Goal: Task Accomplishment & Management: Use online tool/utility

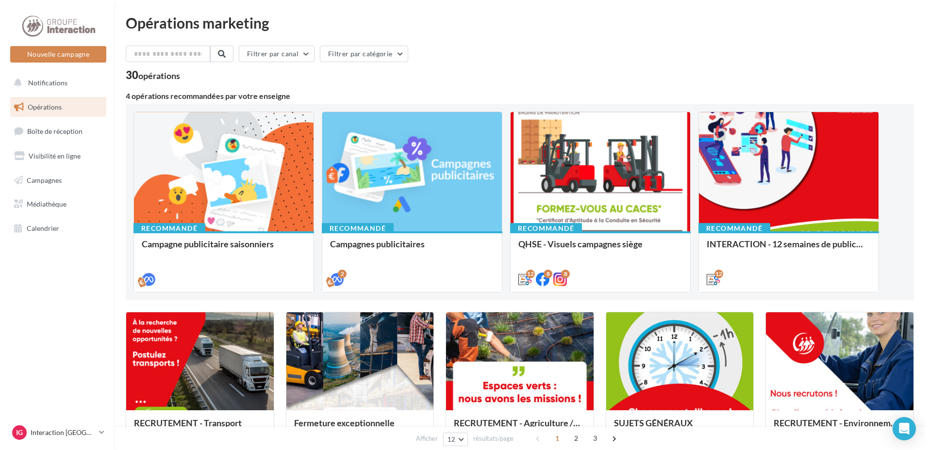
scroll to position [146, 0]
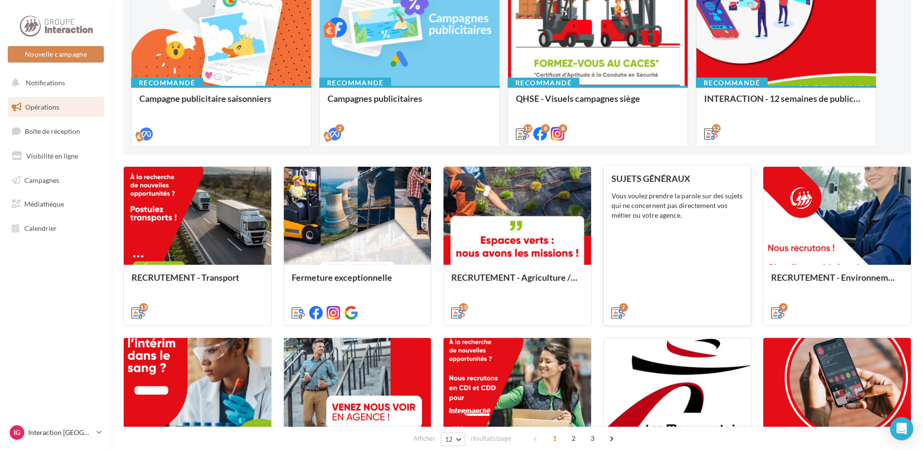
click at [666, 255] on div "SUJETS GÉNÉRAUX Vous voulez prendre la parole sur des sujets qui ne concernent …" at bounding box center [678, 245] width 132 height 143
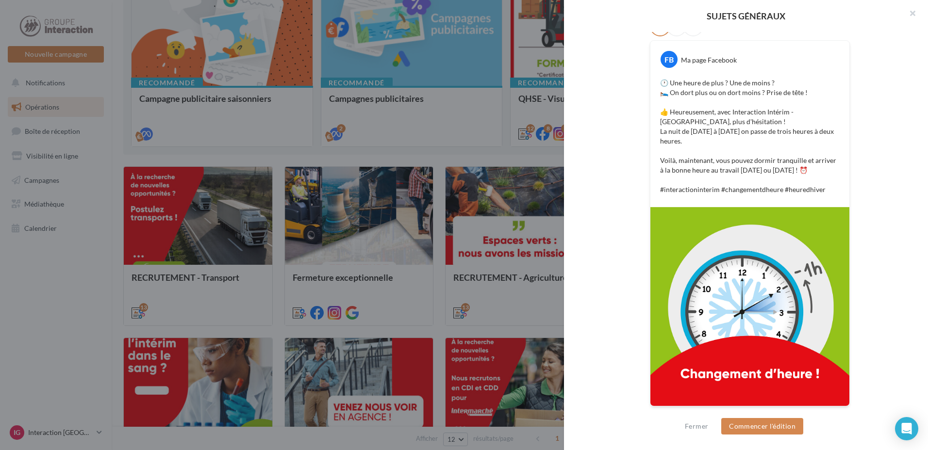
scroll to position [0, 0]
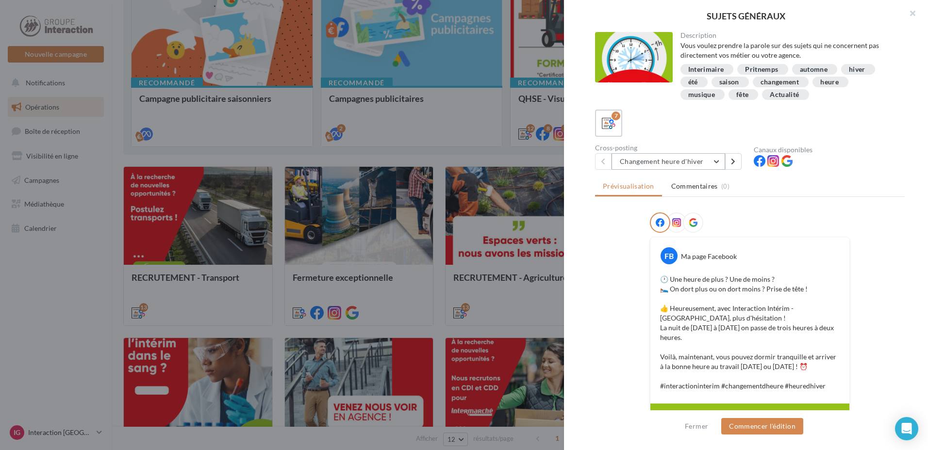
click at [717, 162] on button "Changement heure d'hiver" at bounding box center [669, 161] width 114 height 17
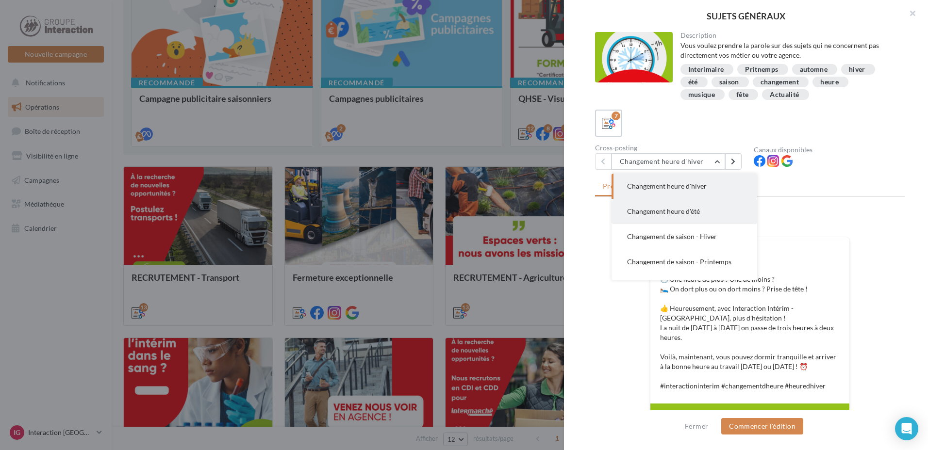
click at [689, 215] on span "Changement heure d'été" at bounding box center [663, 211] width 73 height 8
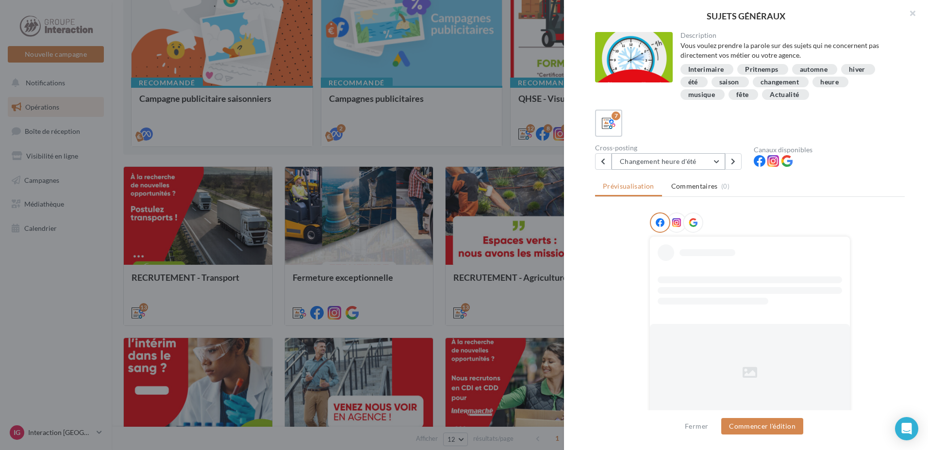
click at [710, 160] on button "Changement heure d'été" at bounding box center [669, 161] width 114 height 17
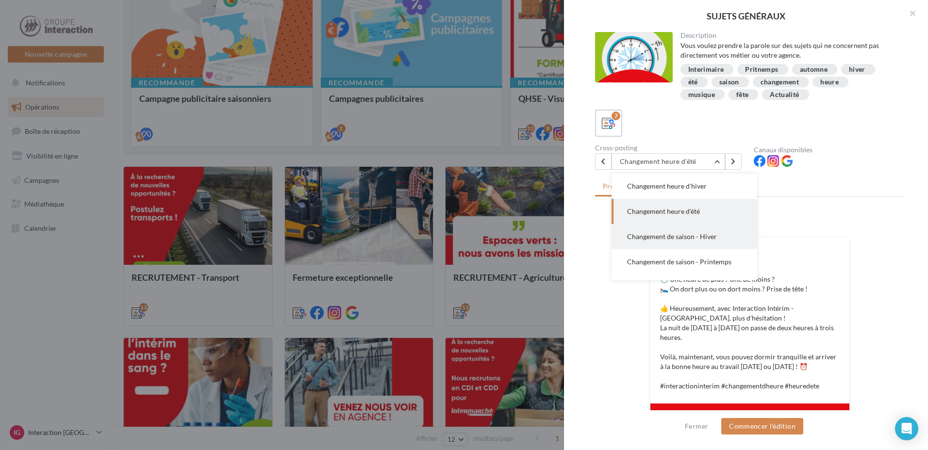
click at [713, 242] on button "Changement de saison - Hiver" at bounding box center [685, 236] width 146 height 25
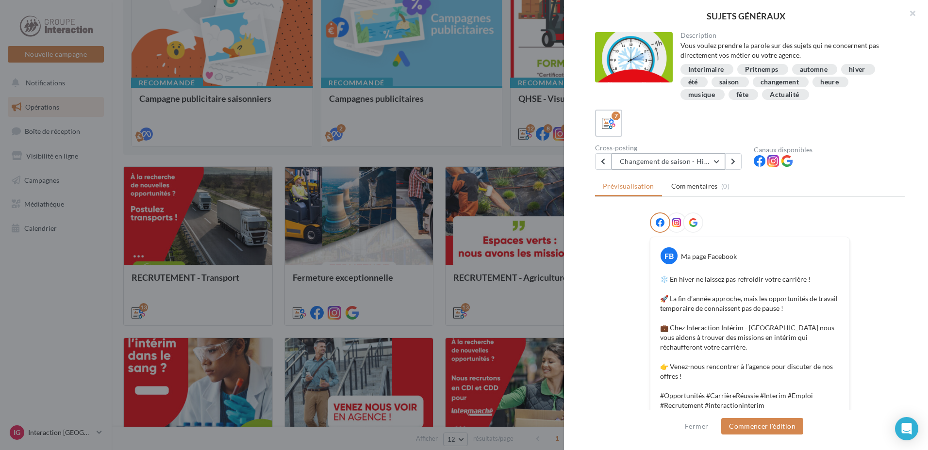
click at [714, 161] on button "Changement de saison - Hiver" at bounding box center [669, 161] width 114 height 17
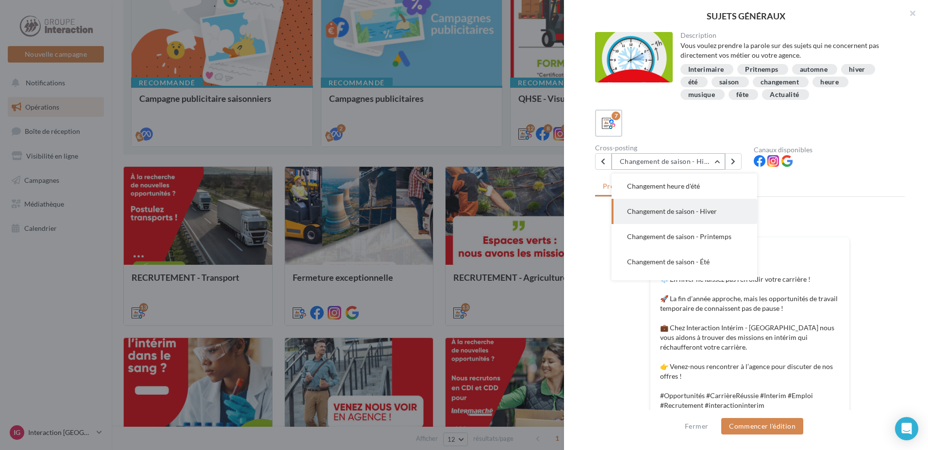
scroll to position [70, 0]
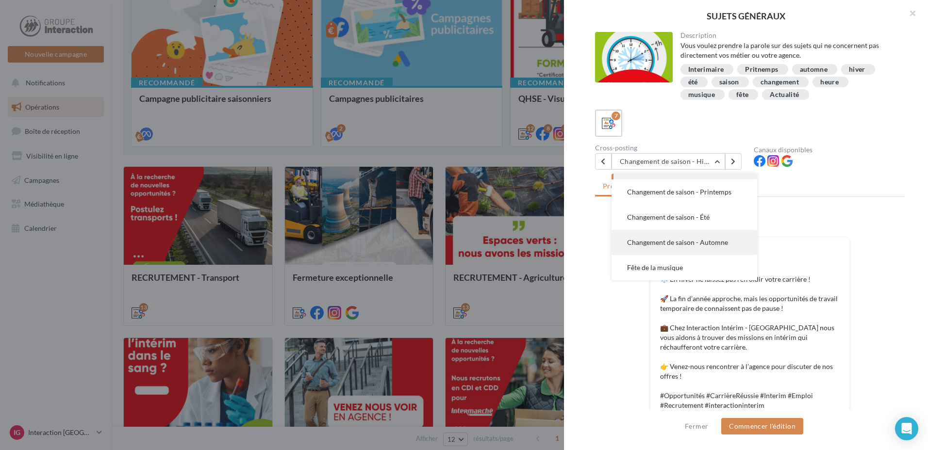
click at [686, 243] on span "Changement de saison - Automne" at bounding box center [677, 242] width 101 height 8
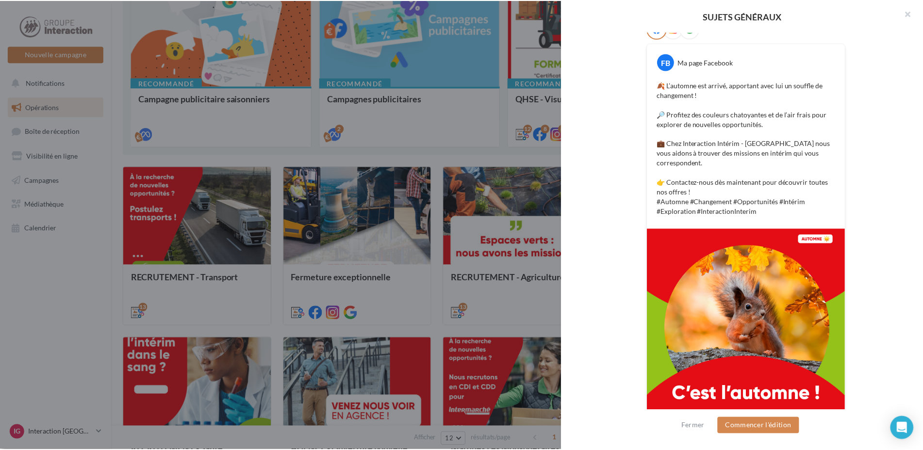
scroll to position [206, 0]
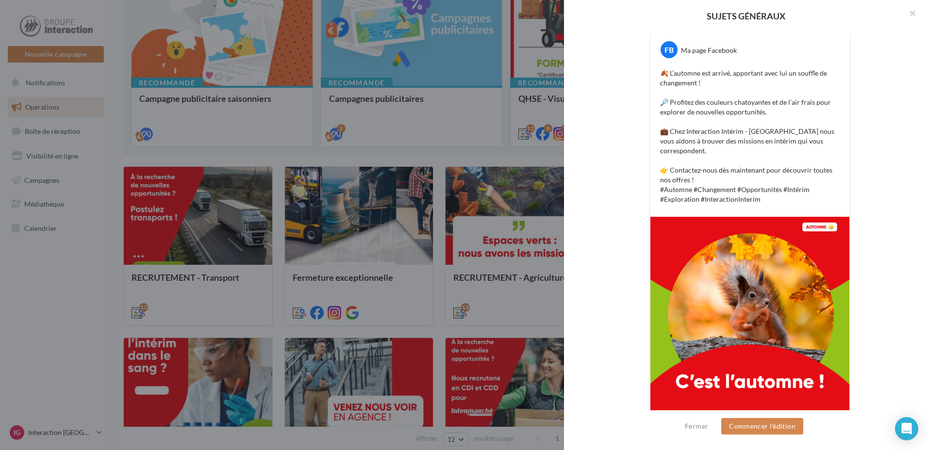
click at [48, 293] on div at bounding box center [464, 225] width 928 height 450
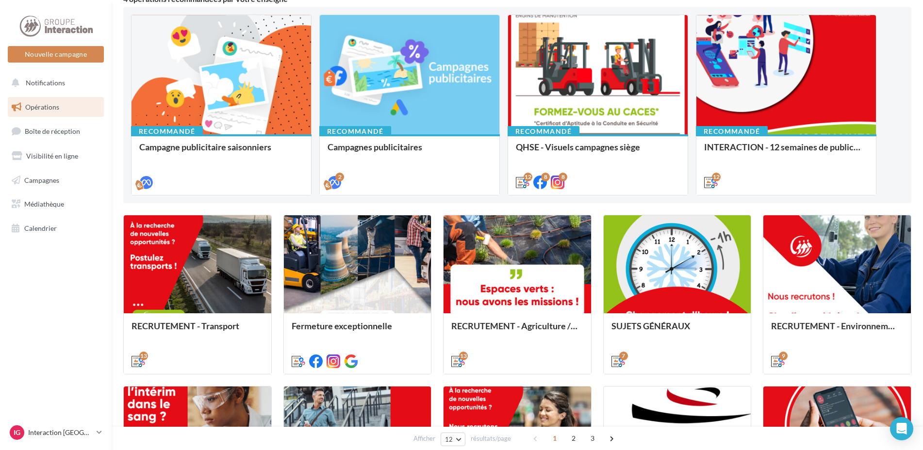
scroll to position [0, 0]
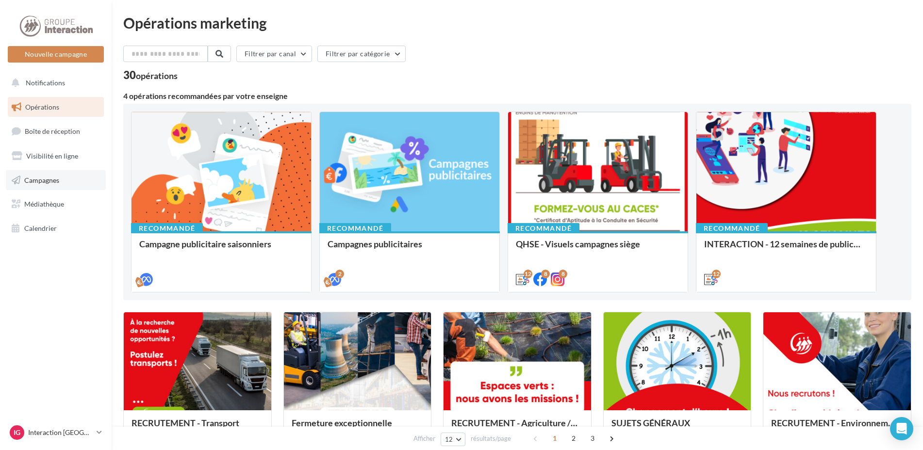
click at [45, 178] on span "Campagnes" at bounding box center [41, 180] width 35 height 8
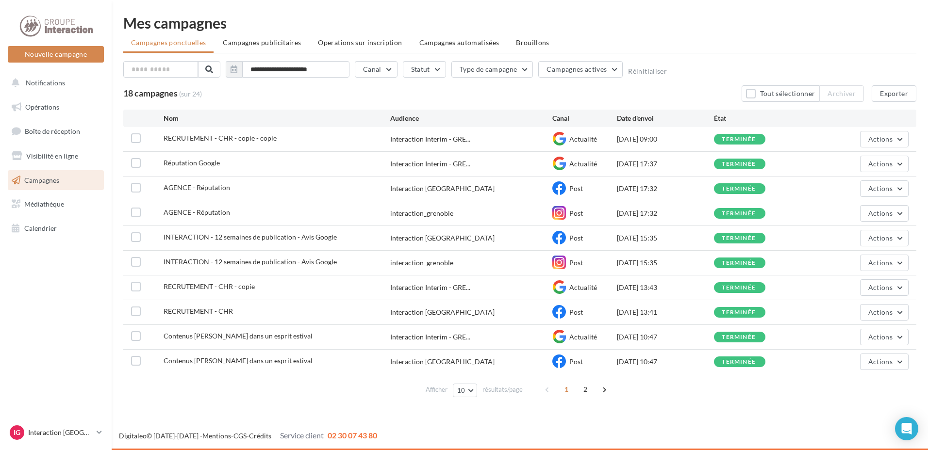
drag, startPoint x: 244, startPoint y: 40, endPoint x: 243, endPoint y: 45, distance: 5.1
click at [244, 40] on span "Campagnes publicitaires" at bounding box center [262, 42] width 78 height 8
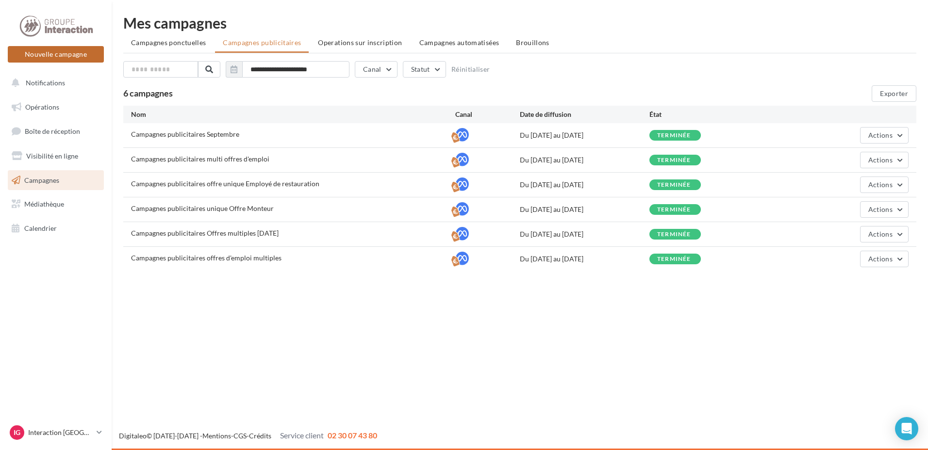
click at [44, 61] on button "Nouvelle campagne" at bounding box center [56, 54] width 96 height 17
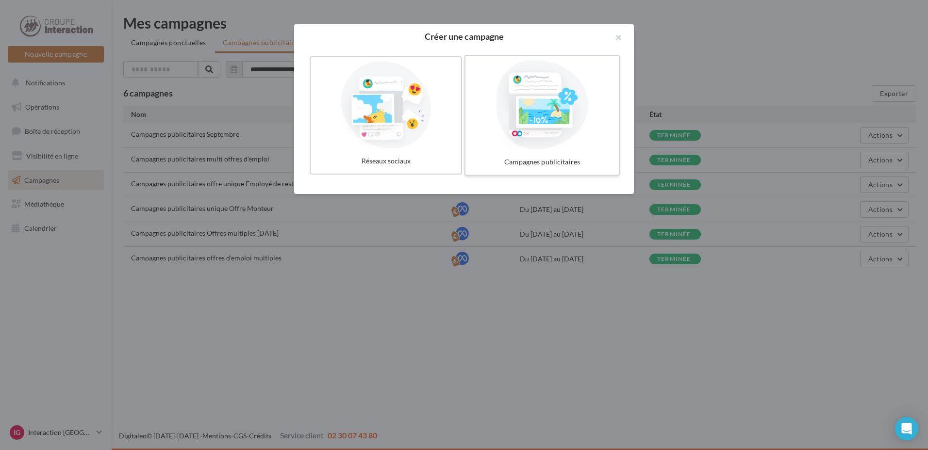
click at [521, 155] on div "Campagnes publicitaires" at bounding box center [542, 162] width 146 height 18
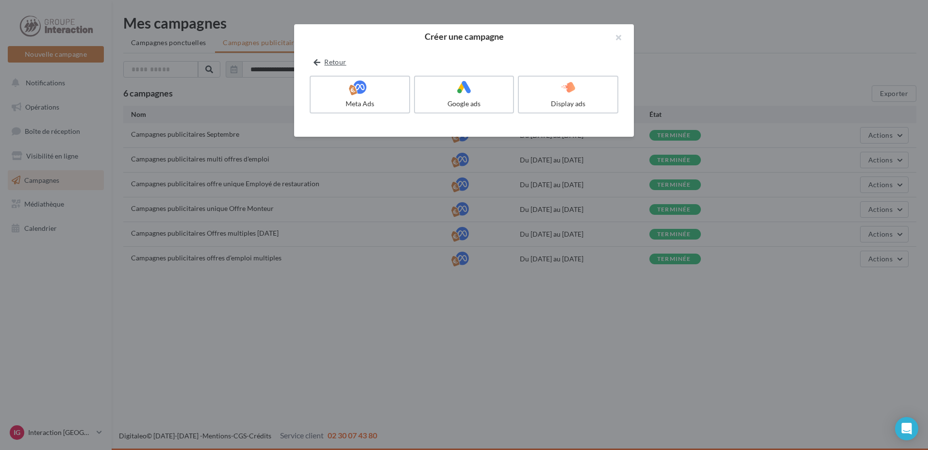
click at [329, 58] on button "Retour" at bounding box center [330, 62] width 40 height 12
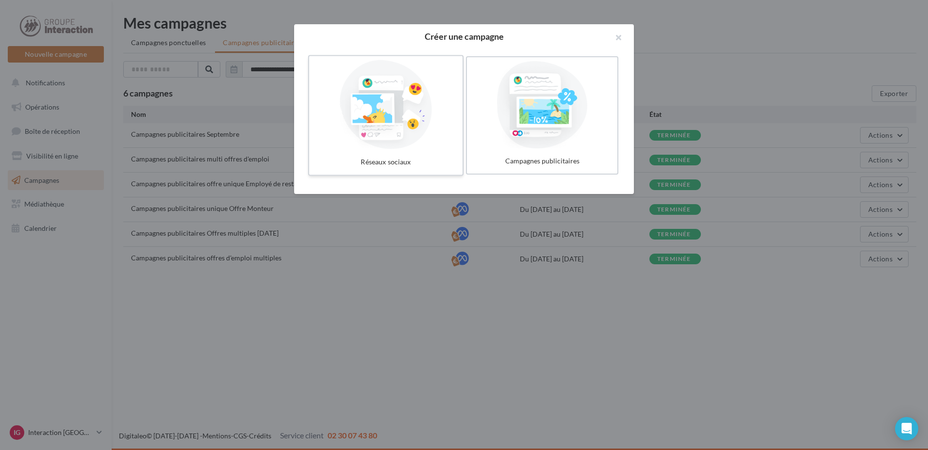
click at [354, 142] on div at bounding box center [386, 104] width 146 height 89
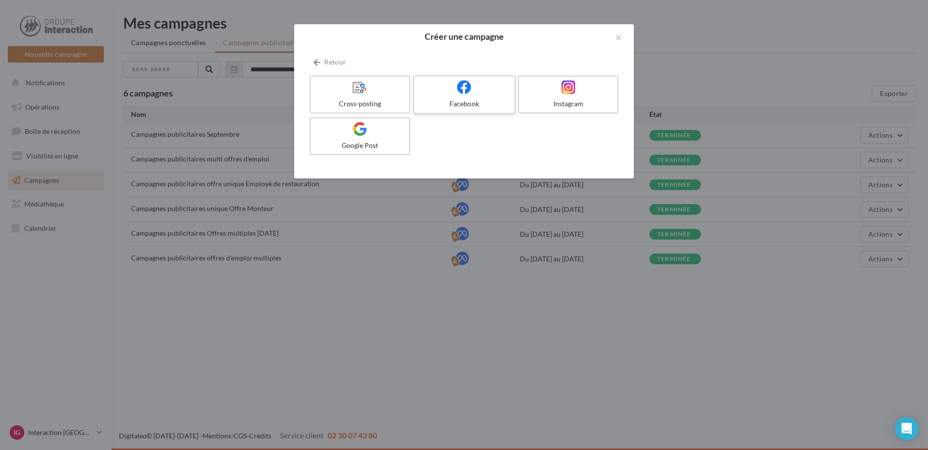
click at [427, 86] on div at bounding box center [464, 87] width 92 height 15
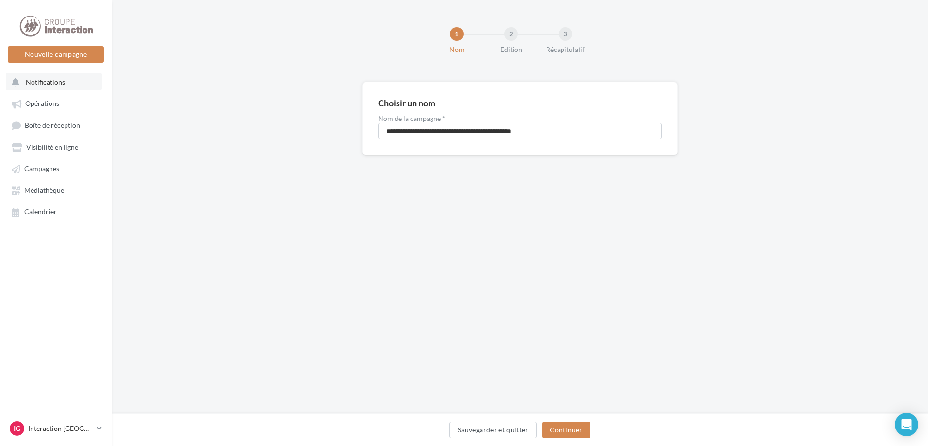
click at [37, 74] on button "Notifications" at bounding box center [54, 81] width 96 height 17
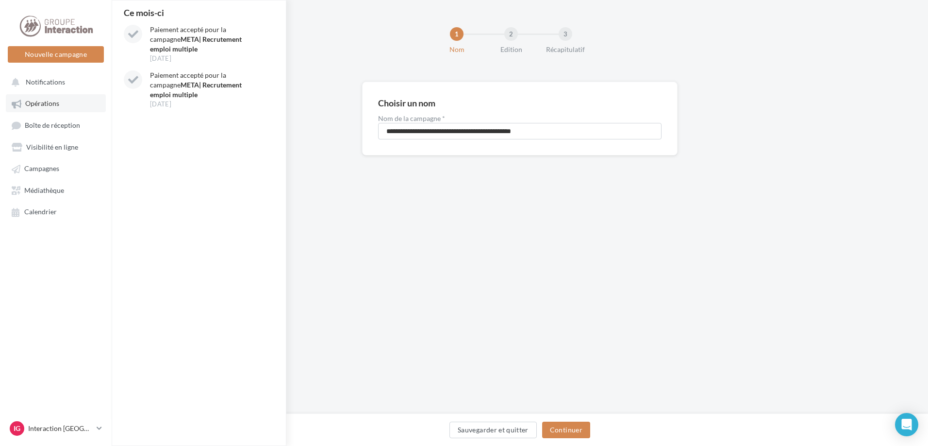
click at [52, 106] on span "Opérations" at bounding box center [42, 104] width 34 height 8
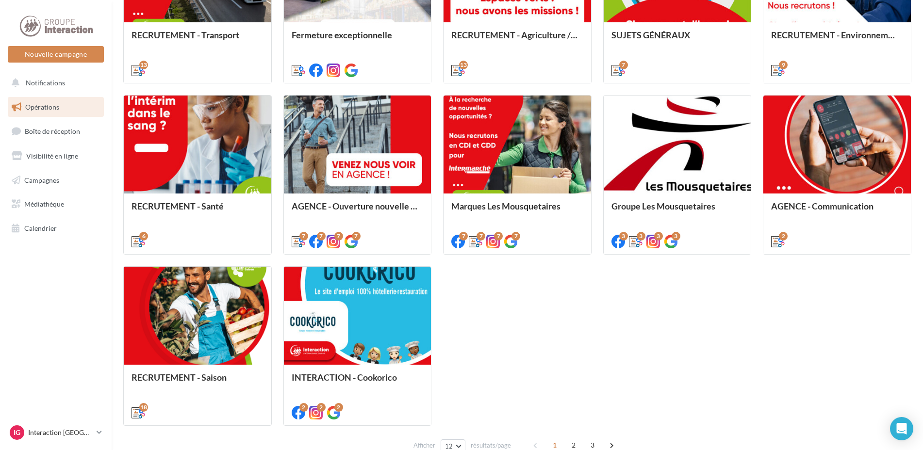
scroll to position [437, 0]
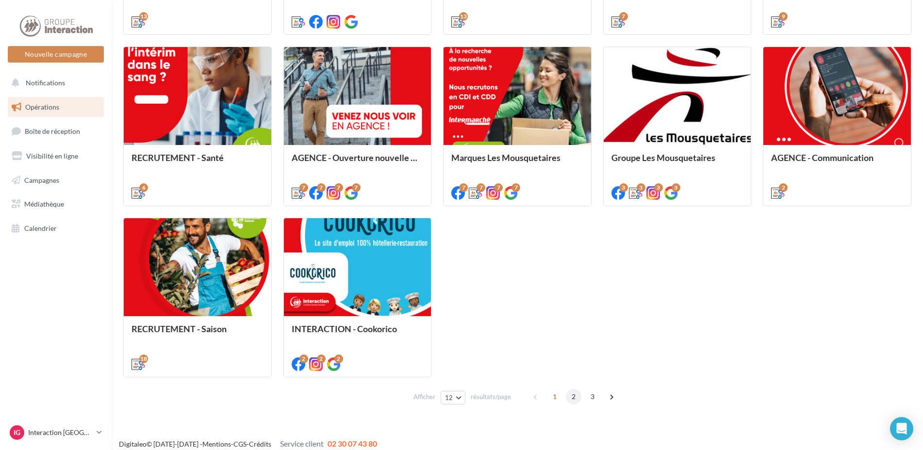
click at [571, 398] on span "2" at bounding box center [574, 397] width 16 height 16
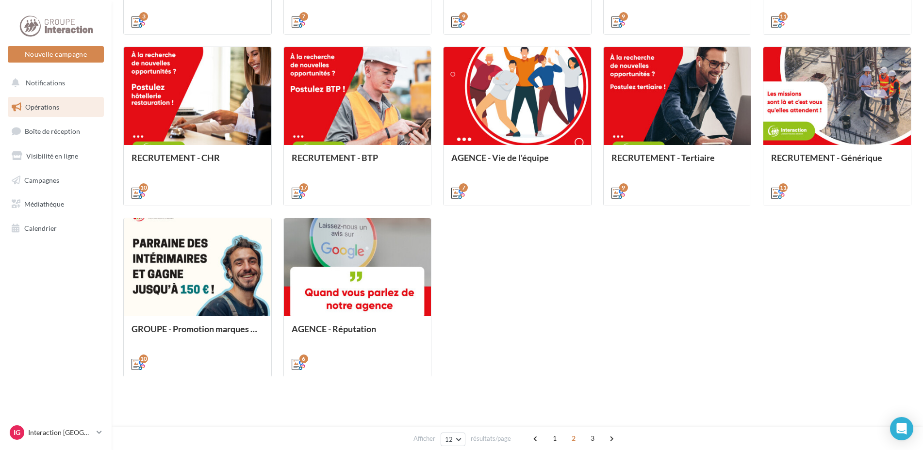
scroll to position [273, 0]
